Goal: Check status: Check status

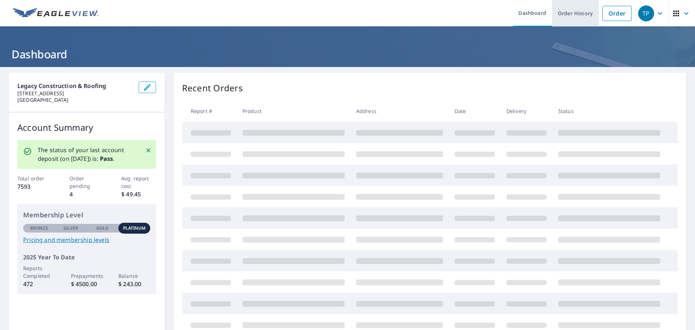
click at [555, 12] on link "Order History" at bounding box center [575, 13] width 47 height 26
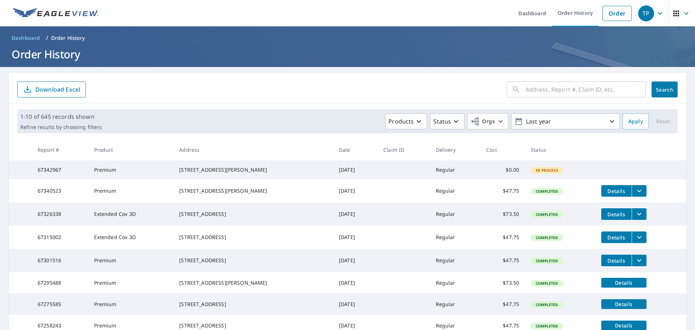
click at [560, 93] on input "text" at bounding box center [586, 89] width 120 height 20
type input "67119180"
click button "Search" at bounding box center [665, 89] width 26 height 16
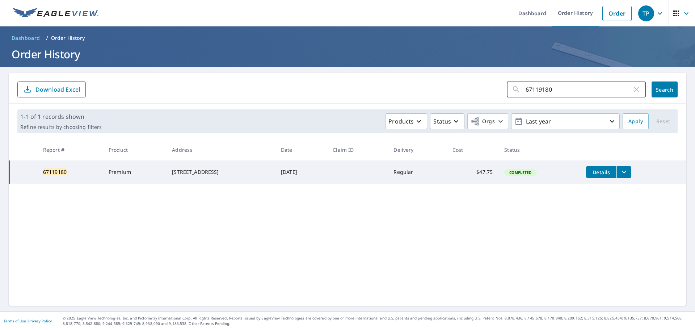
drag, startPoint x: 509, startPoint y: 76, endPoint x: 365, endPoint y: 65, distance: 143.8
click at [368, 65] on div "Dashboard Order History Order TP Dashboard / Order History Order History 671191…" at bounding box center [347, 165] width 695 height 330
type input "64133448"
click button "Search" at bounding box center [665, 89] width 26 height 16
drag, startPoint x: 568, startPoint y: 91, endPoint x: 623, endPoint y: 92, distance: 54.7
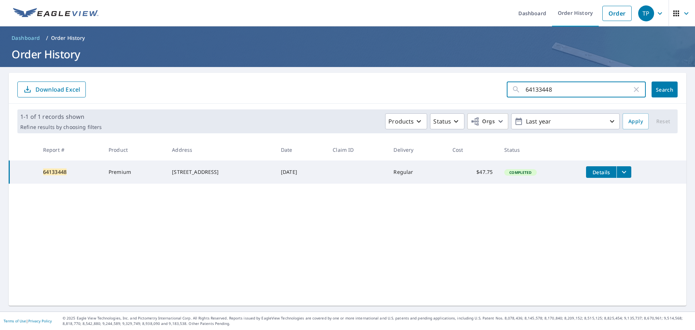
click at [248, 50] on div "Dashboard Order History Order TP Dashboard / Order History Order History 641334…" at bounding box center [347, 165] width 695 height 330
type input "65781624"
click button "Search" at bounding box center [665, 89] width 26 height 16
